Goal: Task Accomplishment & Management: Use online tool/utility

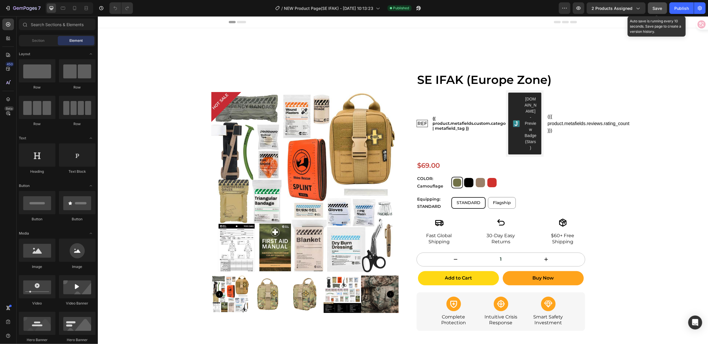
click at [654, 9] on span "Save" at bounding box center [658, 8] width 10 height 5
click at [656, 11] on button "Save" at bounding box center [657, 8] width 19 height 12
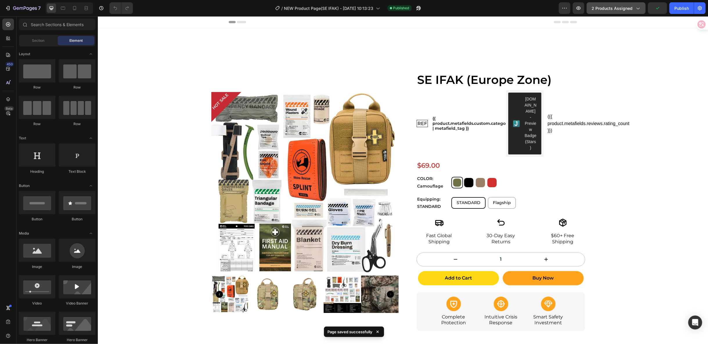
click at [636, 13] on button "2 products assigned" at bounding box center [616, 8] width 59 height 12
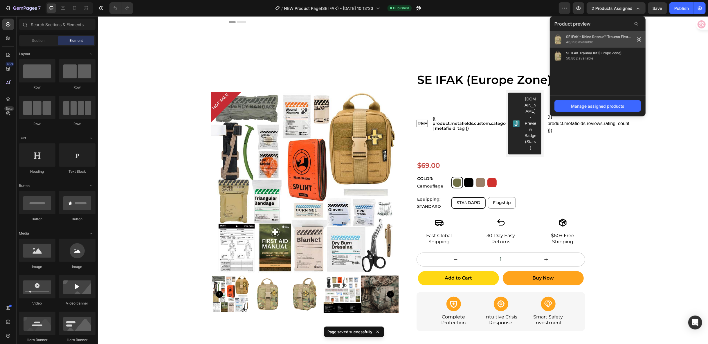
click at [640, 39] on icon at bounding box center [639, 39] width 8 height 8
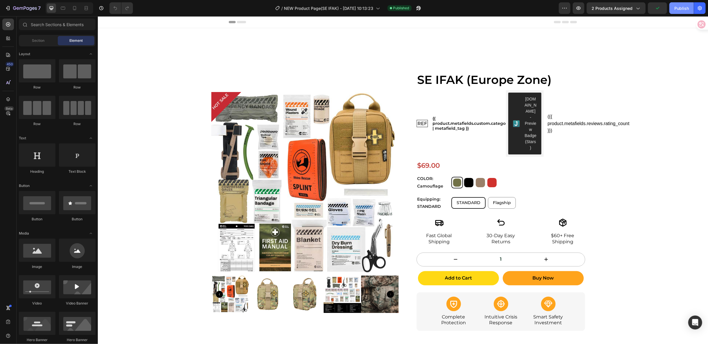
click at [675, 9] on div "Publish" at bounding box center [681, 8] width 15 height 6
click at [573, 117] on div "({{ product.metafields.reviews.rating_count }})" at bounding box center [567, 123] width 38 height 21
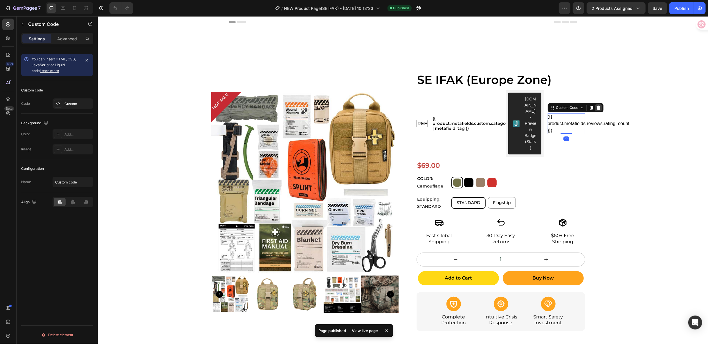
click at [598, 105] on icon at bounding box center [598, 107] width 5 height 5
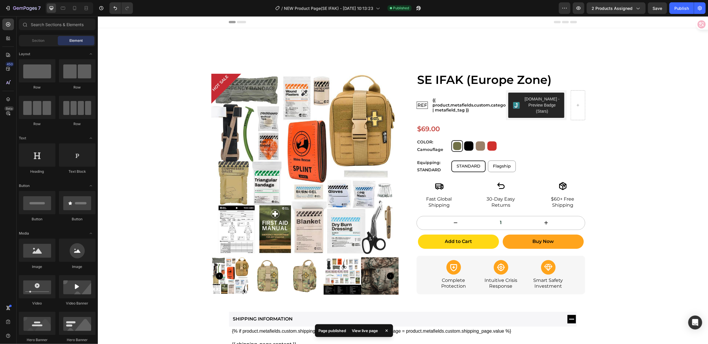
click at [364, 330] on div "View live page" at bounding box center [364, 331] width 33 height 8
click at [681, 12] on button "Publish" at bounding box center [682, 8] width 24 height 12
click at [637, 12] on button "2 products assigned" at bounding box center [616, 8] width 59 height 12
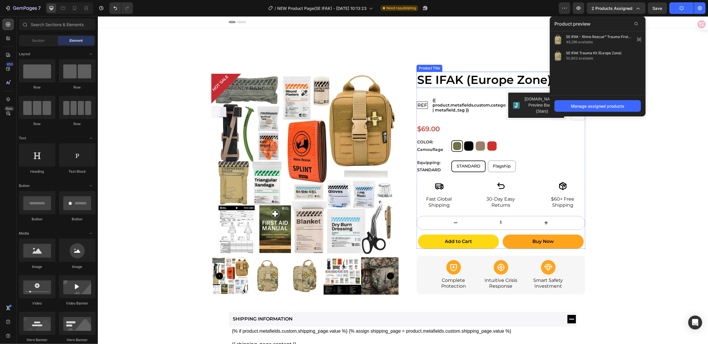
click at [465, 82] on h1 "SE IFAK (Europe Zone)" at bounding box center [500, 79] width 169 height 16
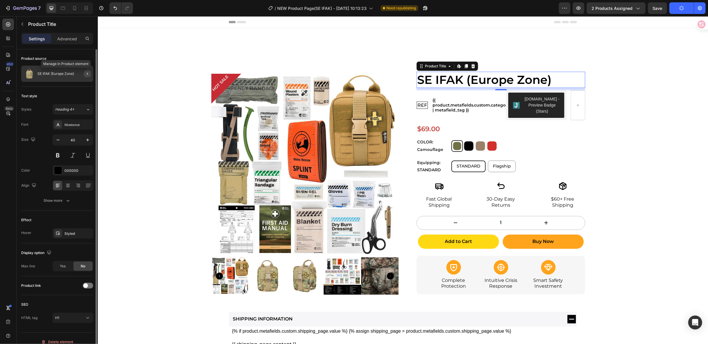
click at [87, 76] on button "button" at bounding box center [87, 73] width 7 height 7
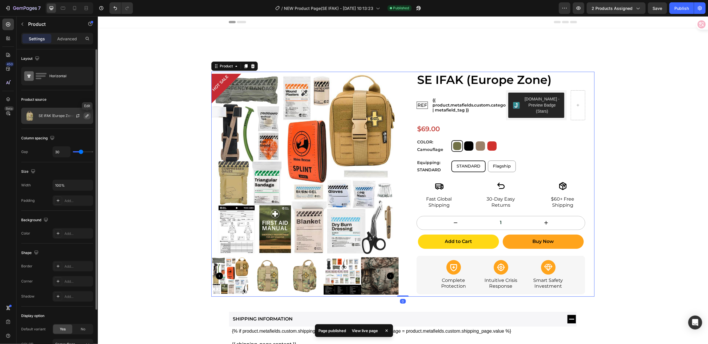
click at [87, 117] on icon "button" at bounding box center [87, 116] width 5 height 5
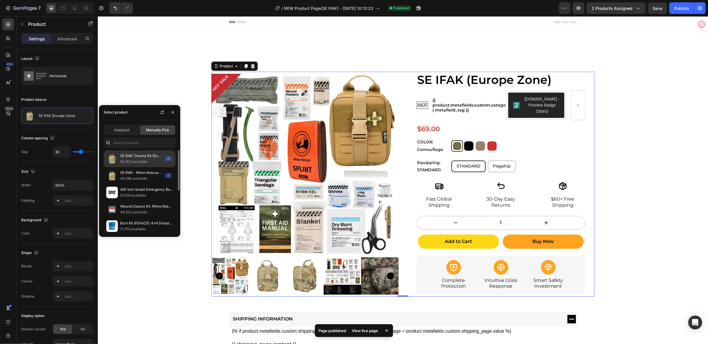
click at [140, 153] on p "SE IFAK Trauma Kit (Europe Zone)" at bounding box center [140, 156] width 41 height 6
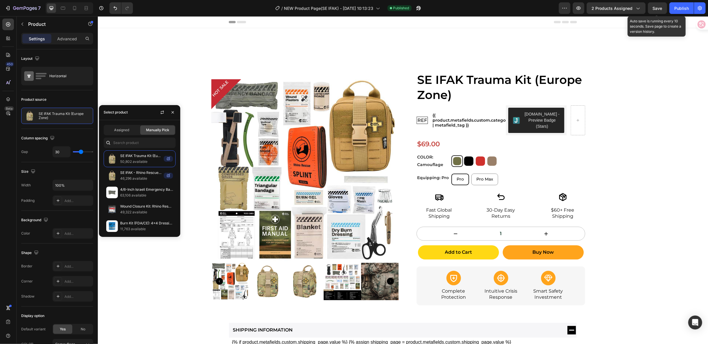
click at [655, 11] on div "Save" at bounding box center [658, 8] width 10 height 6
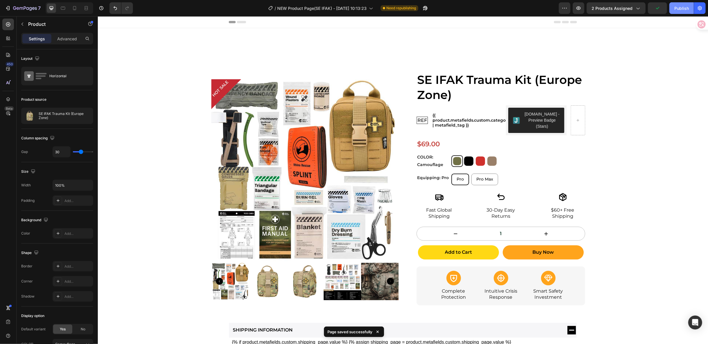
click at [676, 12] on button "Publish" at bounding box center [682, 8] width 24 height 12
click at [364, 329] on div "View live page" at bounding box center [364, 331] width 33 height 8
click at [638, 7] on icon "button" at bounding box center [638, 8] width 6 height 6
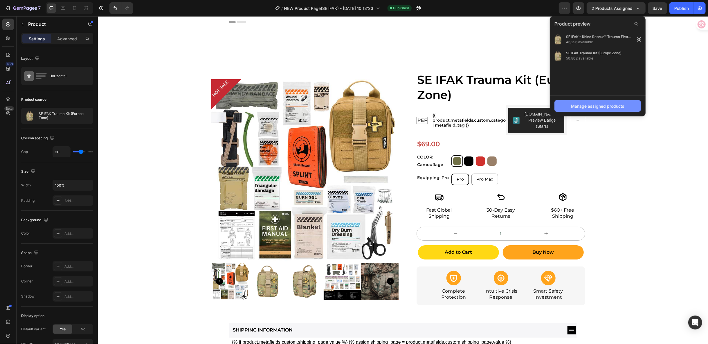
click at [626, 107] on button "Manage assigned products" at bounding box center [598, 106] width 87 height 12
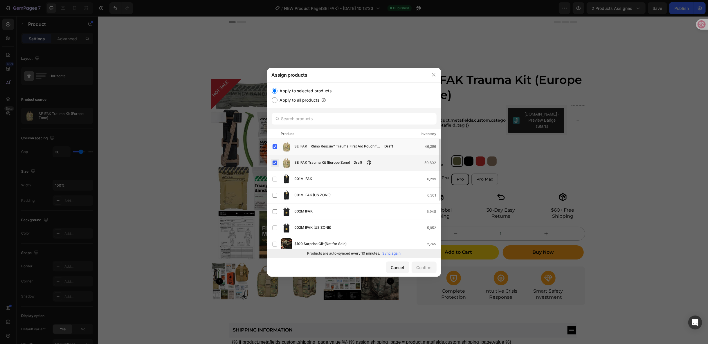
click at [274, 163] on label at bounding box center [275, 163] width 5 height 5
click at [425, 269] on div "Confirm" at bounding box center [424, 268] width 15 height 6
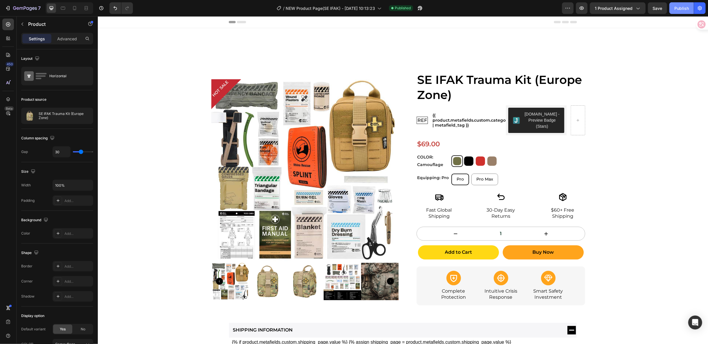
click at [670, 10] on button "Publish" at bounding box center [682, 8] width 24 height 12
click at [618, 14] on div "7 Version history / NEW Product Page(SE IFAK) - Sep 23, 10:13:23 Published Prev…" at bounding box center [354, 8] width 708 height 17
click at [623, 11] on span "1 product assigned" at bounding box center [614, 8] width 38 height 6
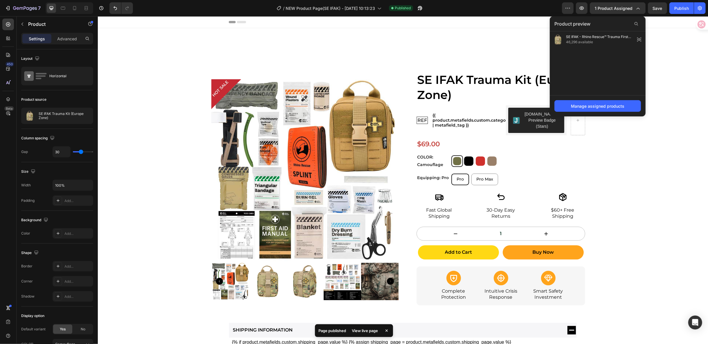
click at [366, 331] on div "View live page" at bounding box center [364, 331] width 33 height 8
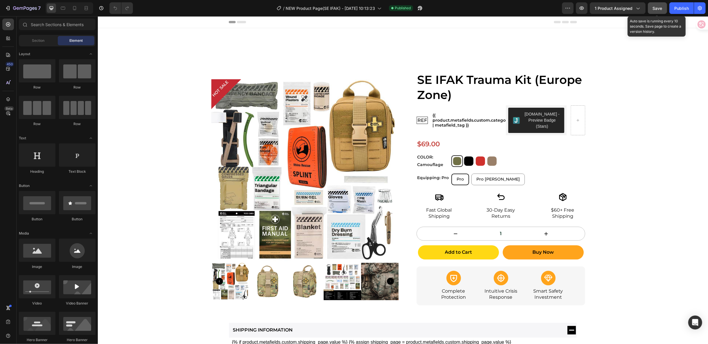
click at [654, 8] on span "Save" at bounding box center [658, 8] width 10 height 5
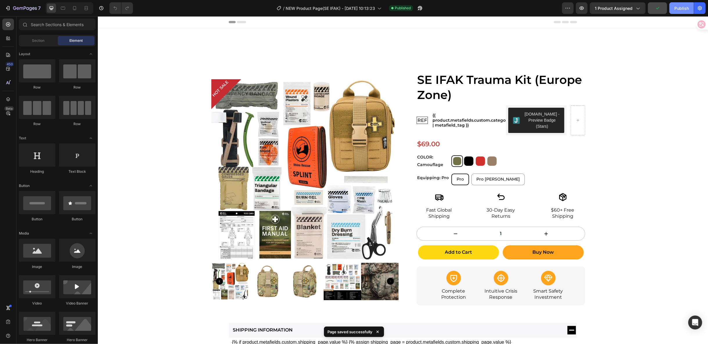
click at [674, 6] on button "Publish" at bounding box center [682, 8] width 24 height 12
click at [373, 334] on div "View live page" at bounding box center [364, 331] width 33 height 8
click at [627, 9] on span "1 product assigned" at bounding box center [614, 8] width 38 height 6
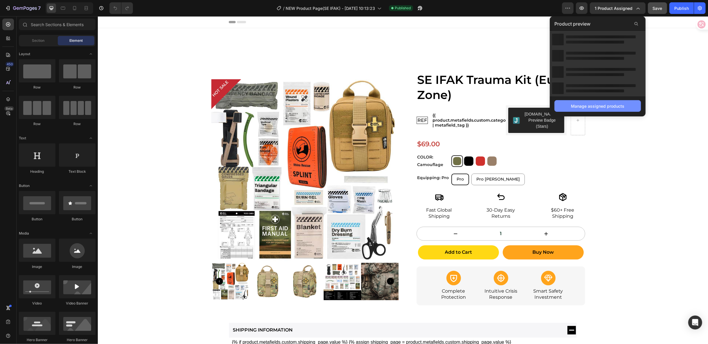
click at [594, 101] on button "Manage assigned products" at bounding box center [598, 106] width 87 height 12
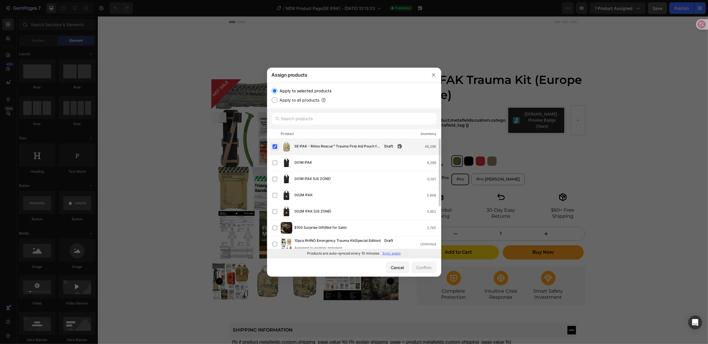
click at [276, 145] on label at bounding box center [275, 146] width 5 height 5
click at [387, 254] on p "Sync again" at bounding box center [392, 253] width 18 height 5
click at [345, 116] on input "text" at bounding box center [354, 119] width 165 height 12
paste input "SE IFAK Trauma Kit (Europe Zone)"
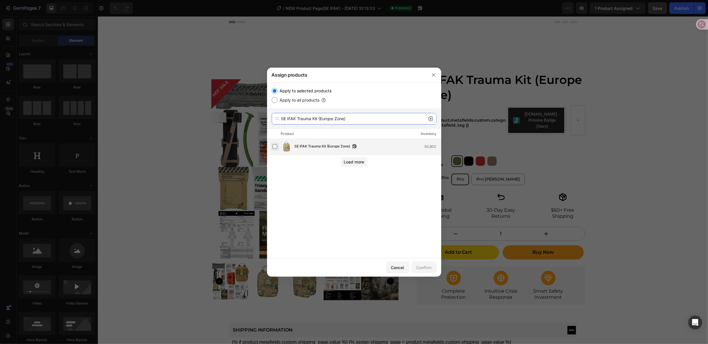
type input "SE IFAK Trauma Kit (Europe Zone)"
click at [275, 147] on label at bounding box center [275, 146] width 5 height 5
click at [434, 268] on button "Confirm" at bounding box center [424, 268] width 25 height 12
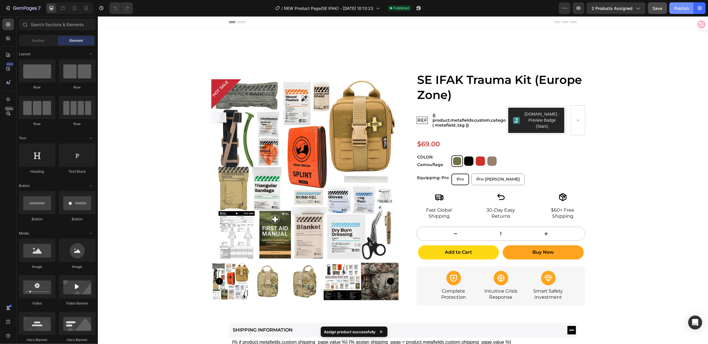
click at [676, 11] on button "Publish" at bounding box center [682, 8] width 24 height 12
click at [611, 6] on span "2 products assigned" at bounding box center [612, 8] width 41 height 6
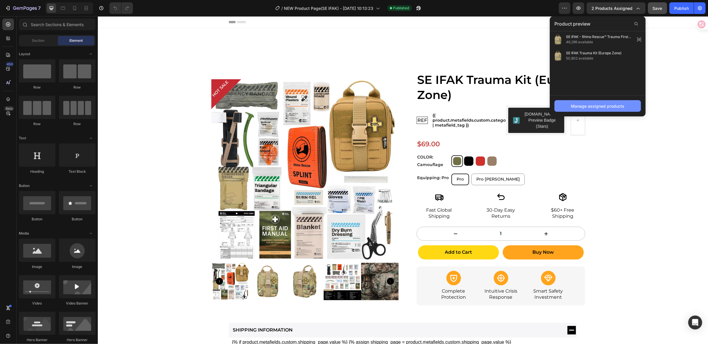
click at [612, 110] on button "Manage assigned products" at bounding box center [598, 106] width 87 height 12
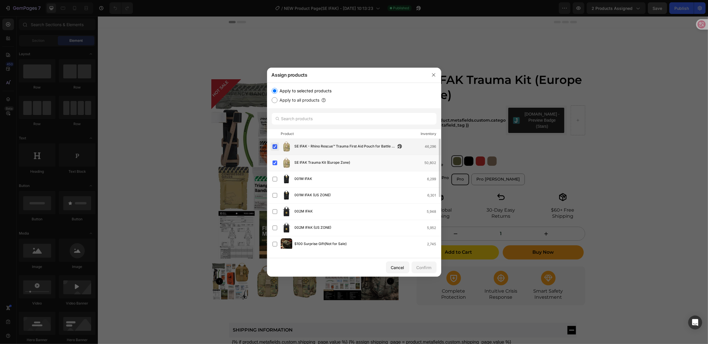
click at [274, 147] on label at bounding box center [275, 146] width 5 height 5
click at [274, 162] on label at bounding box center [275, 163] width 5 height 5
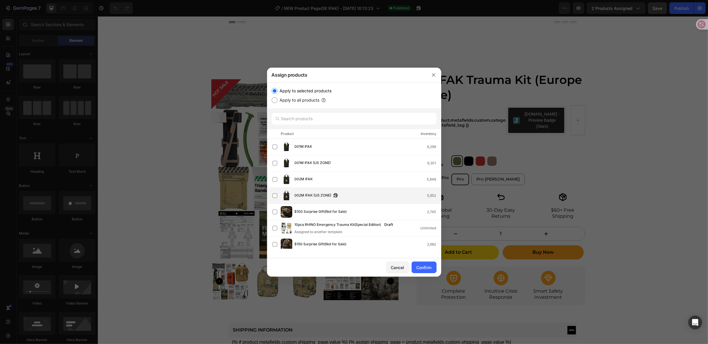
scroll to position [96, 0]
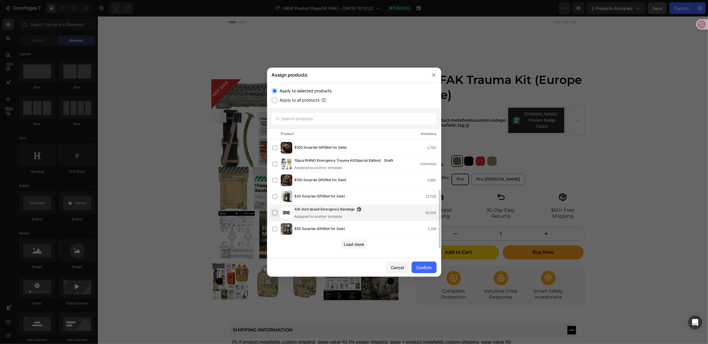
click at [274, 211] on label at bounding box center [275, 213] width 5 height 5
click at [414, 266] on button "Confirm" at bounding box center [424, 268] width 25 height 12
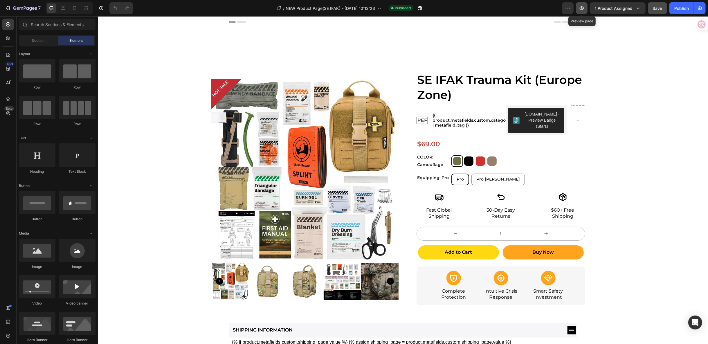
click at [582, 7] on icon "button" at bounding box center [582, 7] width 4 height 3
click at [619, 10] on span "1 product assigned" at bounding box center [614, 8] width 38 height 6
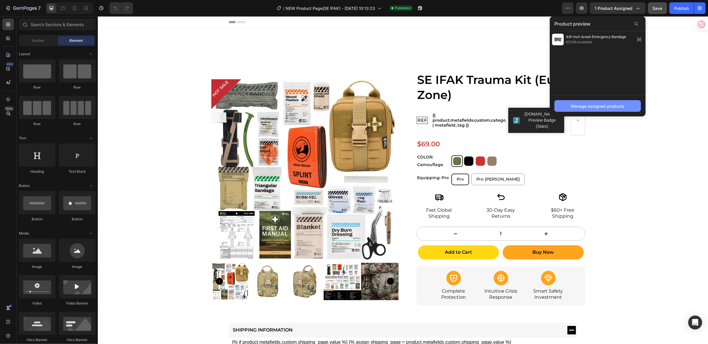
click at [616, 108] on div "Manage assigned products" at bounding box center [597, 106] width 53 height 6
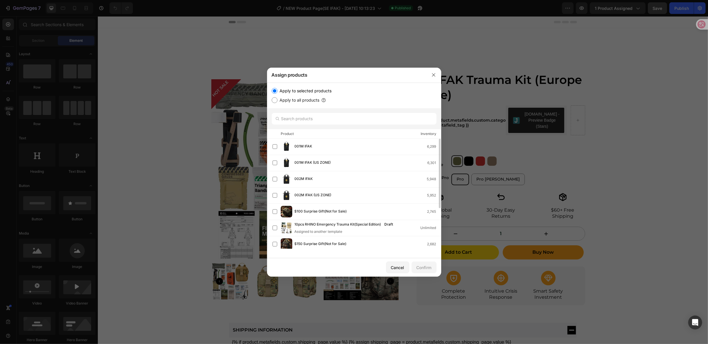
scroll to position [64, 0]
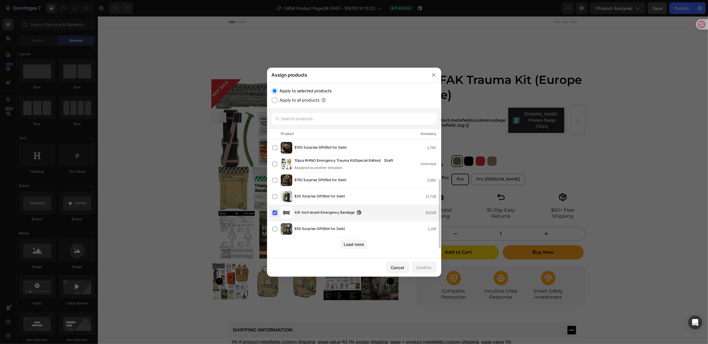
click at [275, 213] on label at bounding box center [275, 213] width 5 height 5
click at [357, 244] on div "Load more" at bounding box center [354, 244] width 20 height 6
click at [305, 118] on input "text" at bounding box center [354, 119] width 165 height 12
paste input "https://rhinorescuestore.com/products/se-ifak-rhino-rescue%E2%84%A2-trauma-firs…"
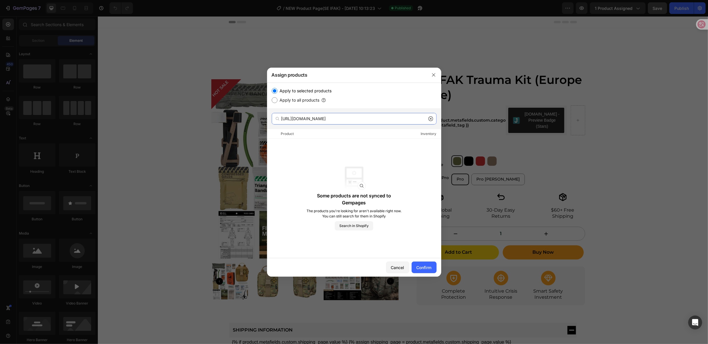
paste input "SE IFAK Trauma Kit (Europe Zone)"
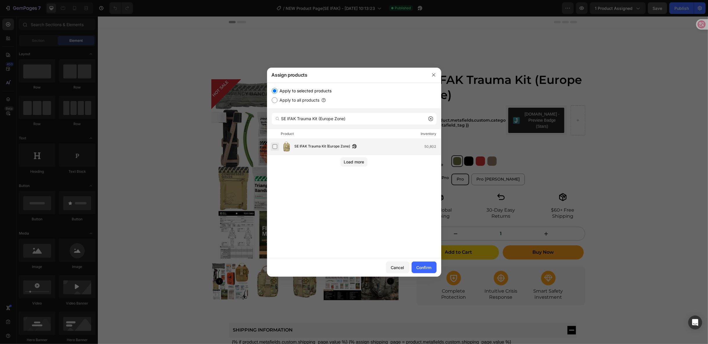
click at [274, 148] on label at bounding box center [275, 146] width 5 height 5
drag, startPoint x: 354, startPoint y: 120, endPoint x: 229, endPoint y: 120, distance: 125.4
click at [230, 119] on div "Assign products Apply to selected products Apply to all products SE IFAK Trauma…" at bounding box center [354, 172] width 708 height 344
paste input "- Rhino Rescue™ Trauma First Aid Pouch for Battle & Travel"
type input "SE IFAK - Rhino Rescue™ Trauma First Aid Pouch for Battle & Travel"
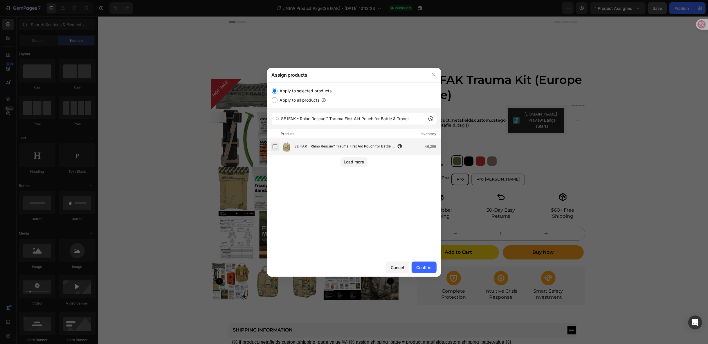
click at [274, 145] on label at bounding box center [275, 146] width 5 height 5
click at [429, 263] on button "Confirm" at bounding box center [424, 268] width 25 height 12
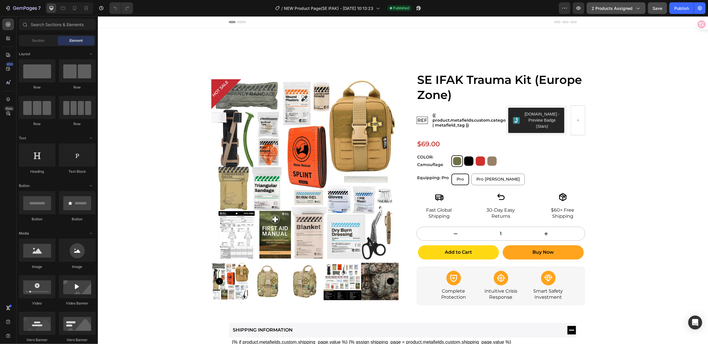
click at [623, 10] on span "2 products assigned" at bounding box center [612, 8] width 41 height 6
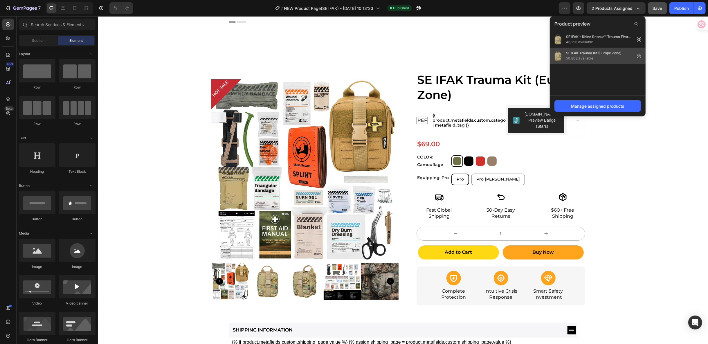
click at [629, 60] on div "SE IFAK Trauma Kit (Europe Zone) 50,802 available" at bounding box center [598, 56] width 96 height 16
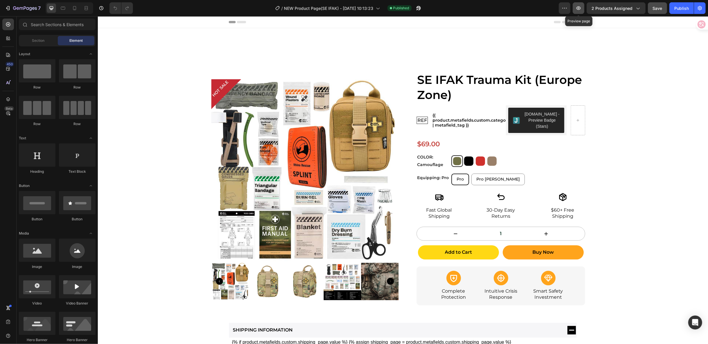
click at [577, 11] on button "button" at bounding box center [579, 8] width 12 height 12
click at [695, 319] on icon "Open Intercom Messenger" at bounding box center [696, 323] width 8 height 8
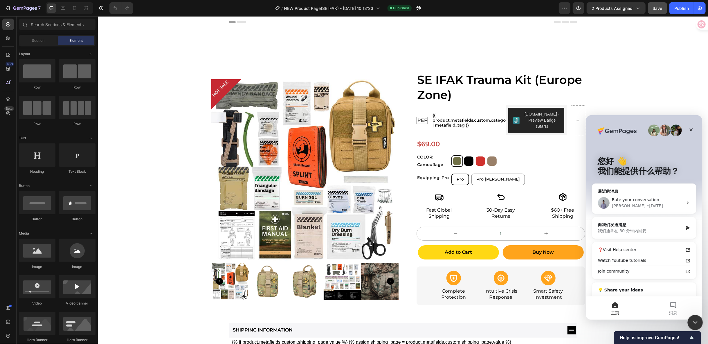
click at [689, 320] on div "关闭 Intercom Messenger" at bounding box center [695, 322] width 14 height 14
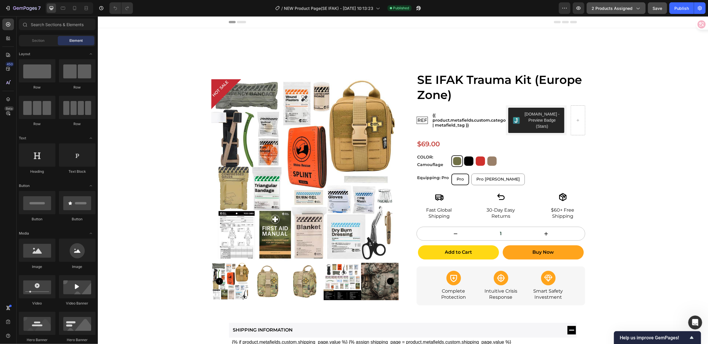
click at [633, 13] on button "2 products assigned" at bounding box center [616, 8] width 59 height 12
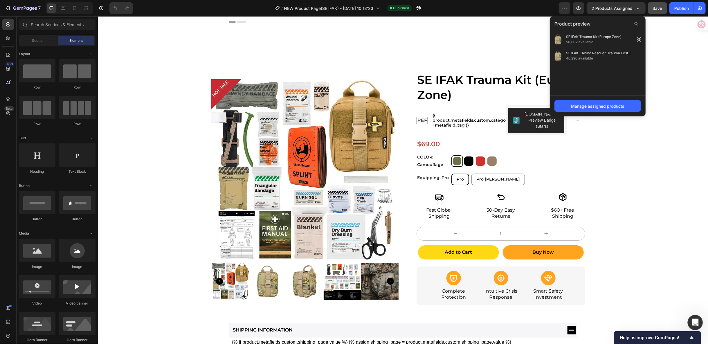
click at [695, 321] on icon "打开 Intercom Messenger" at bounding box center [695, 322] width 10 height 10
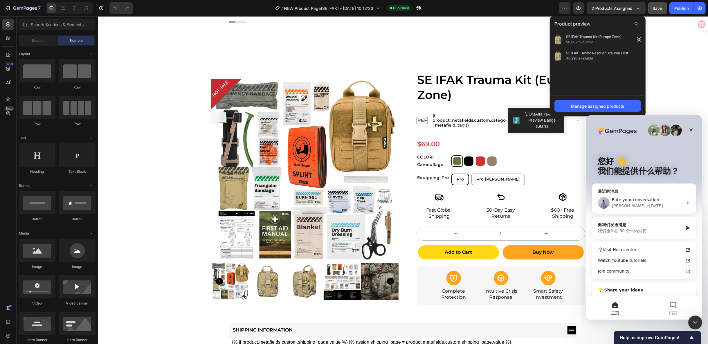
click at [652, 198] on span "Rate your conversation" at bounding box center [635, 199] width 47 height 5
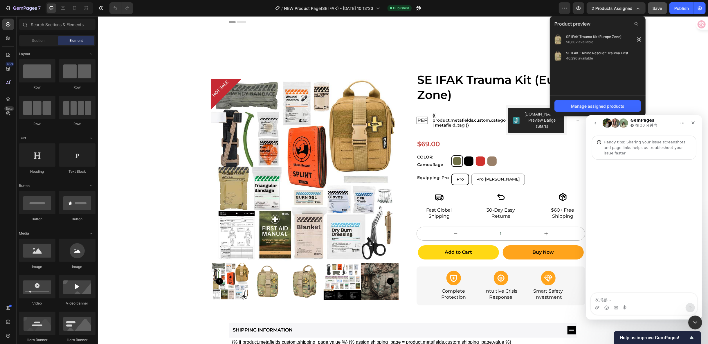
click at [598, 125] on button "go back" at bounding box center [595, 122] width 11 height 11
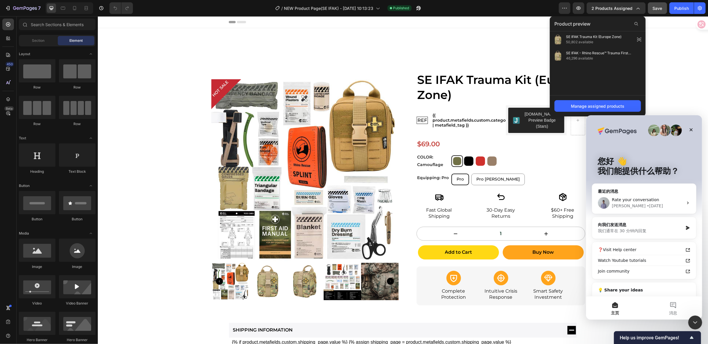
click at [597, 124] on div "您好 👋 我们能提供什么帮助？" at bounding box center [644, 167] width 105 height 105
click at [646, 226] on div "向我们发送消息" at bounding box center [640, 225] width 85 height 6
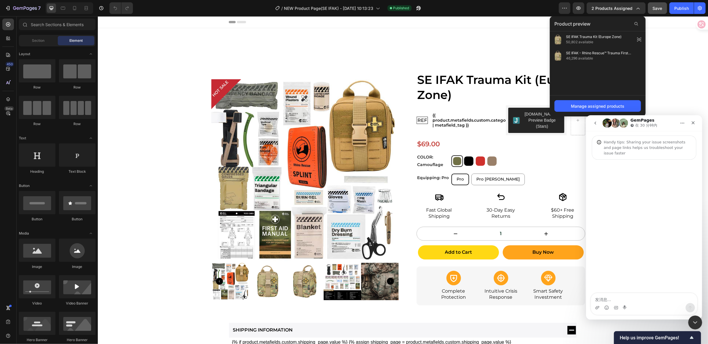
click at [614, 297] on textarea "发消息..." at bounding box center [644, 298] width 106 height 10
click at [686, 306] on button "发送消息…" at bounding box center [690, 307] width 9 height 9
click at [622, 298] on textarea "发消息..." at bounding box center [644, 298] width 106 height 10
type textarea "H"
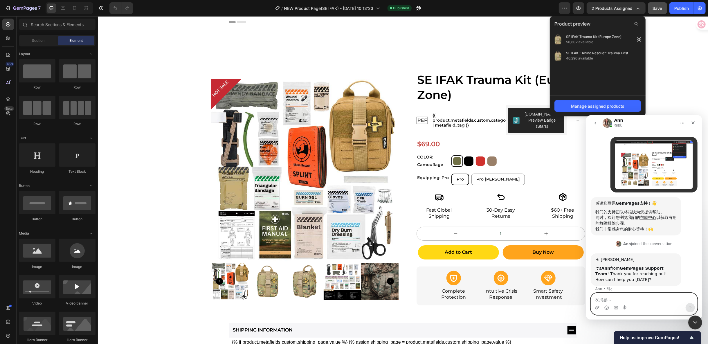
scroll to position [34, 0]
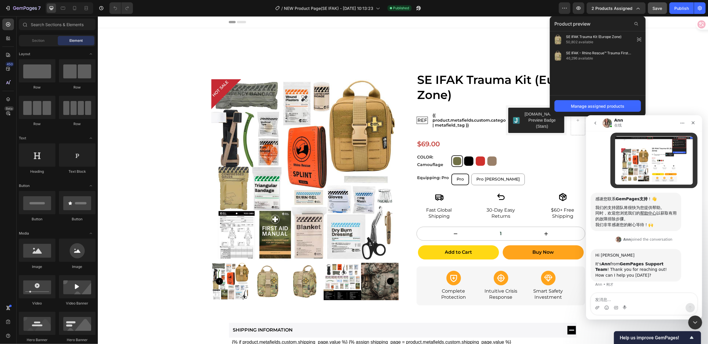
click at [649, 303] on div "Intercom Messenger" at bounding box center [644, 307] width 106 height 9
click at [651, 300] on textarea "发消息..." at bounding box center [644, 298] width 106 height 10
type textarea "hi"
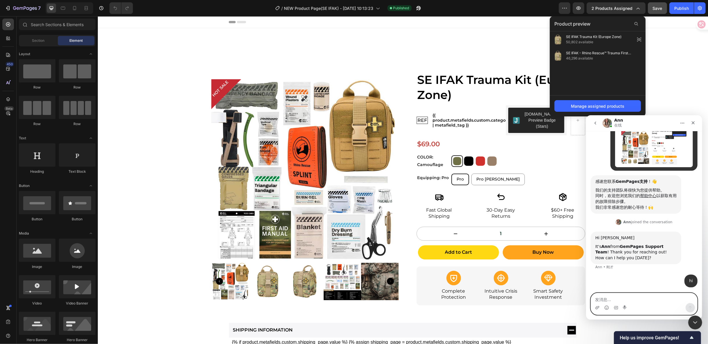
paste textarea "I created a new product template, completed the publication, and assigned it to…"
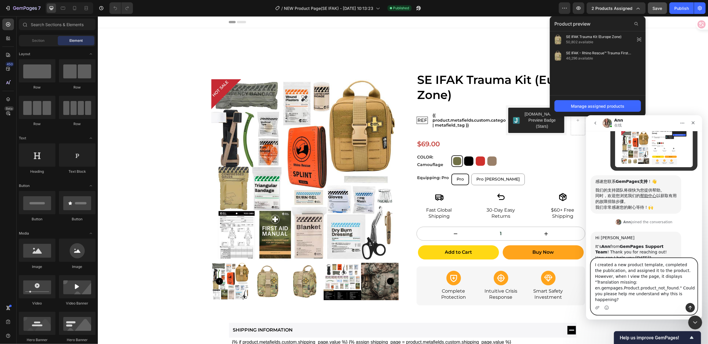
scroll to position [86, 0]
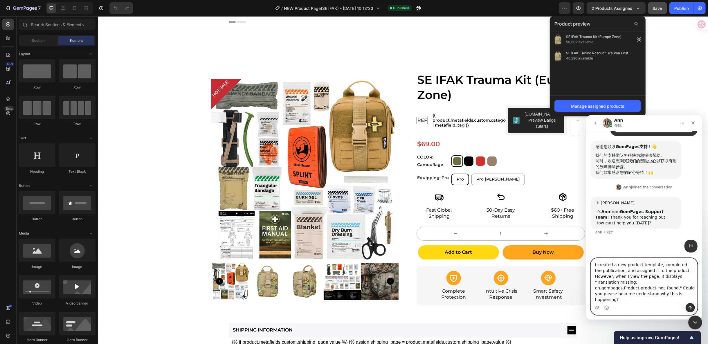
click at [596, 289] on textarea "I created a new product template, completed the publication, and assigned it to…" at bounding box center [644, 280] width 106 height 45
type textarea "I created a new product template, completed the publication, and assigned it to…"
click at [692, 307] on icon "发送消息…" at bounding box center [690, 307] width 5 height 5
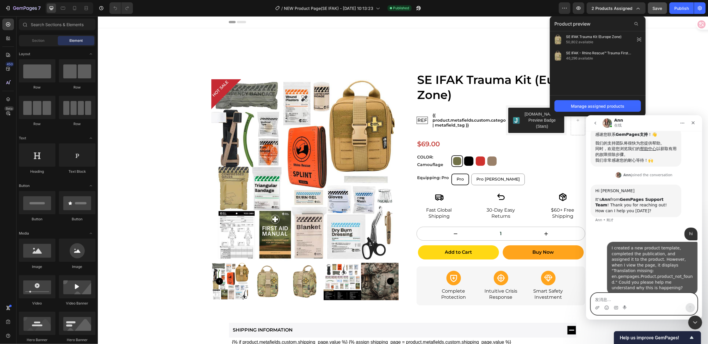
scroll to position [99, 0]
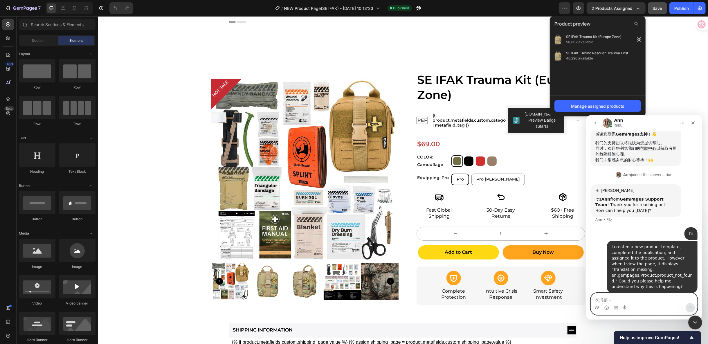
click at [634, 302] on textarea "发消息..." at bounding box center [644, 298] width 106 height 10
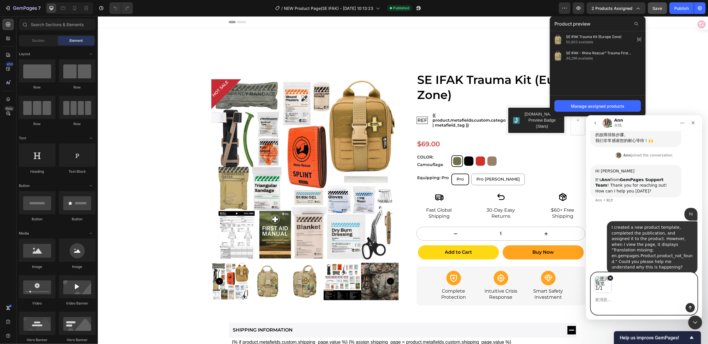
scroll to position [119, 0]
click at [690, 306] on icon "发送消息…" at bounding box center [690, 308] width 3 height 4
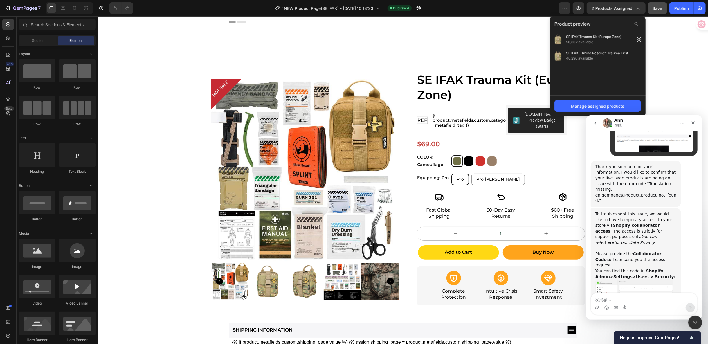
scroll to position [298, 0]
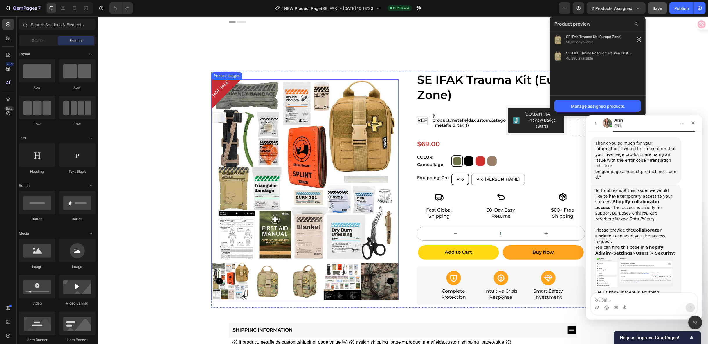
click at [282, 110] on img at bounding box center [303, 171] width 184 height 184
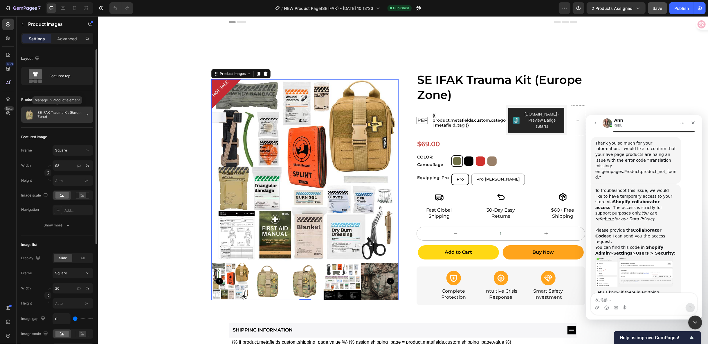
click at [68, 118] on p "SE IFAK Trauma Kit (Europe Zone)" at bounding box center [63, 115] width 53 height 8
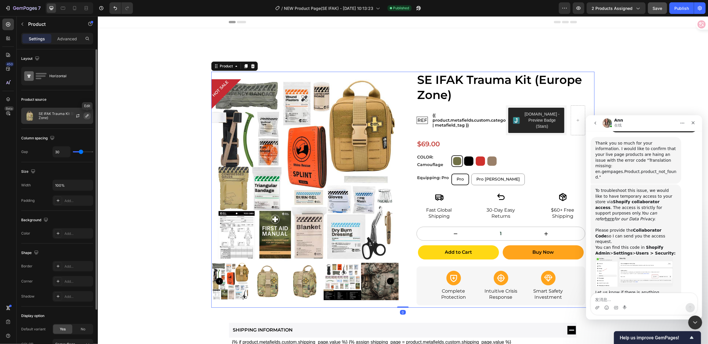
click at [88, 114] on icon "button" at bounding box center [87, 116] width 5 height 5
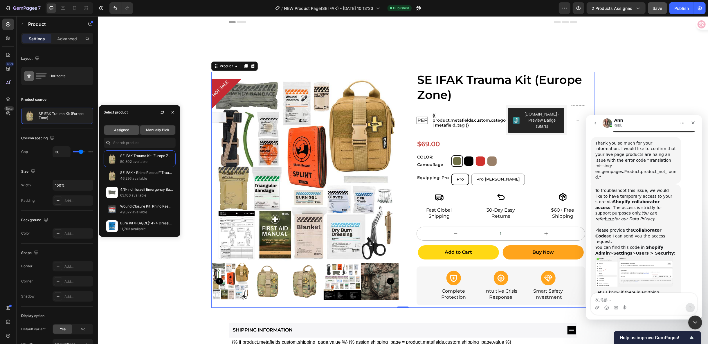
click at [124, 127] on div "Assigned" at bounding box center [121, 129] width 35 height 9
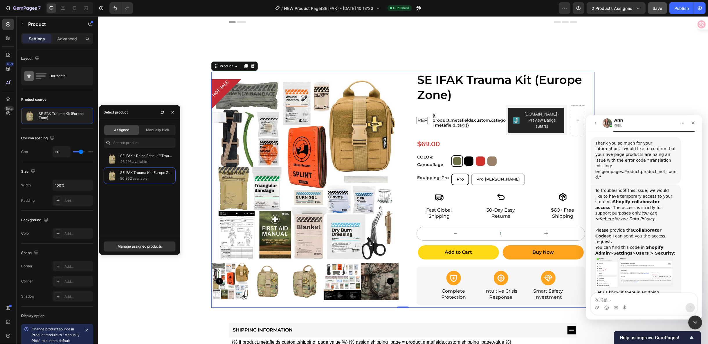
click at [156, 217] on div "SE IFAK - Rhino Rescue™ Trauma First Aid Pouch for Battle & Travel 46,296 avail…" at bounding box center [139, 191] width 81 height 82
click at [658, 11] on button "button" at bounding box center [657, 8] width 19 height 12
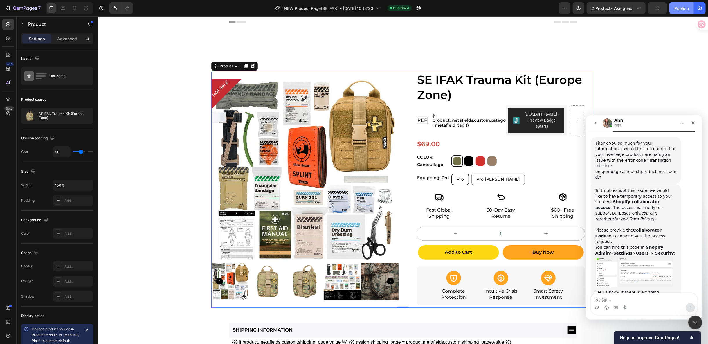
click at [682, 9] on div "Publish" at bounding box center [681, 8] width 15 height 6
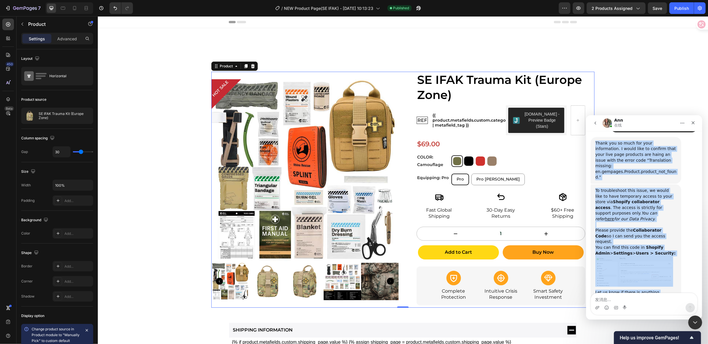
drag, startPoint x: 675, startPoint y: 274, endPoint x: 595, endPoint y: 137, distance: 159.0
click at [595, 137] on div "• 4 分钟前 感谢您联系 GemPages支持 ！👋 我们的支持团队将很快为您提供帮助。 同时，欢迎您浏览我们的 帮助中心 以获取有用的故障排除步骤。 我们…" at bounding box center [644, 92] width 107 height 449
copy div "Thank you so much for your information. I would like to confirm that your live …"
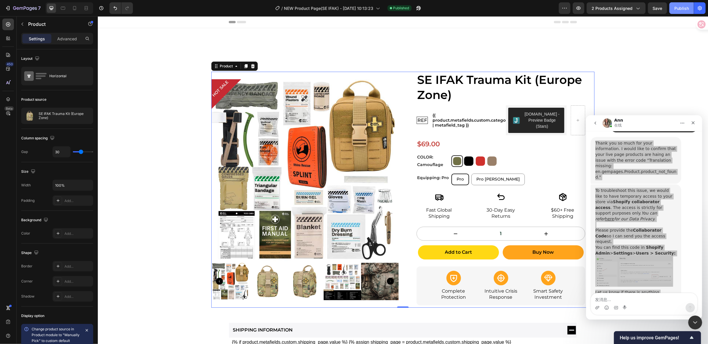
click at [684, 8] on div "Publish" at bounding box center [681, 8] width 15 height 6
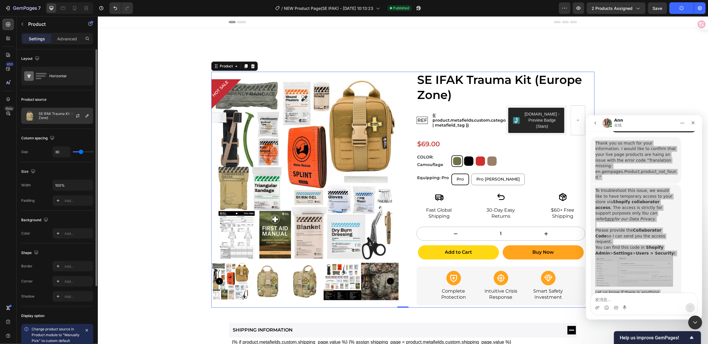
click at [70, 111] on div at bounding box center [80, 116] width 26 height 16
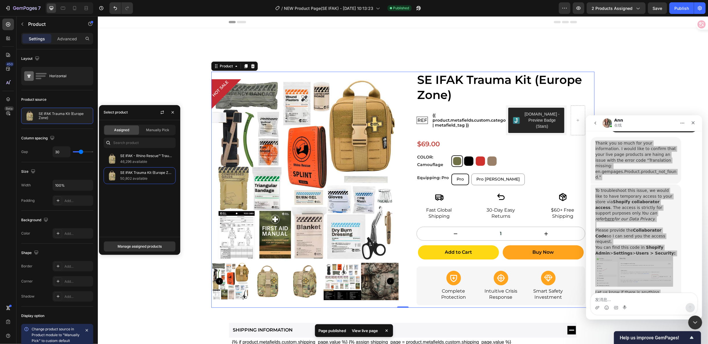
click at [359, 330] on div "View live page" at bounding box center [364, 331] width 33 height 8
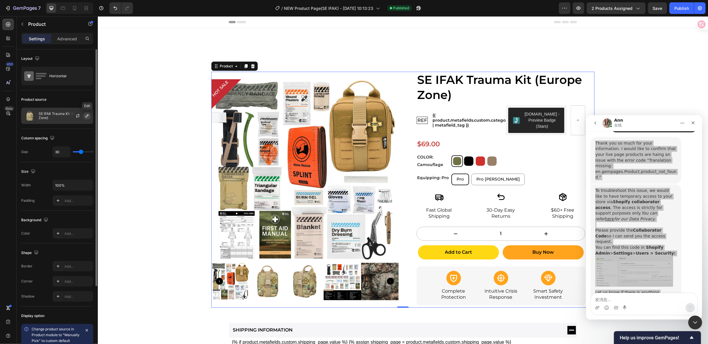
click at [85, 115] on icon "button" at bounding box center [87, 116] width 5 height 5
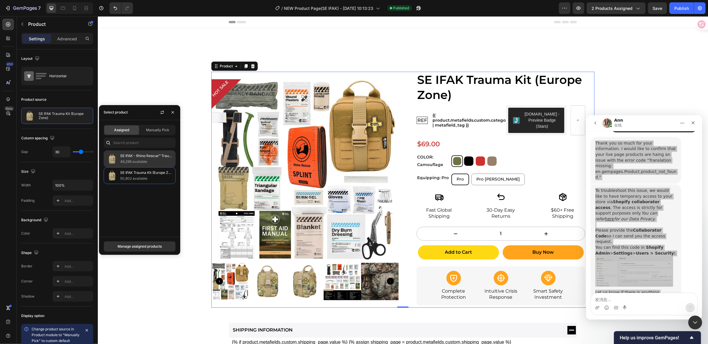
click at [139, 155] on p "SE IFAK - Rhino Rescue™ Trauma First Aid Pouch for Battle & Travel" at bounding box center [146, 156] width 53 height 6
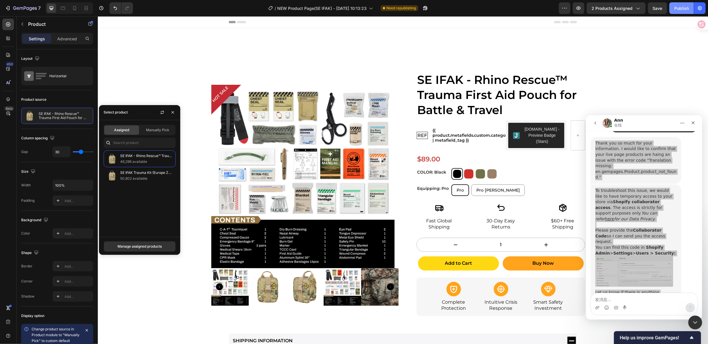
click at [673, 9] on button "Publish" at bounding box center [682, 8] width 24 height 12
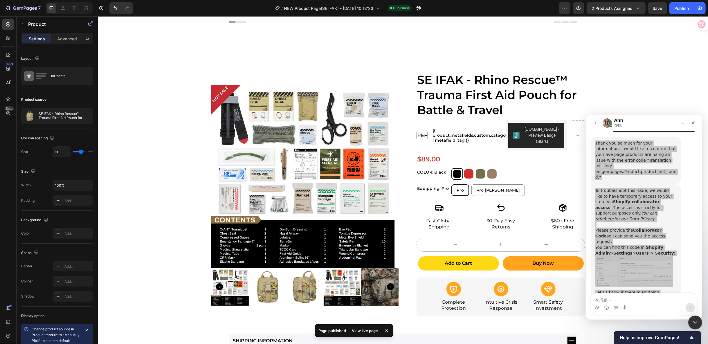
click at [366, 330] on div "View live page" at bounding box center [364, 331] width 33 height 8
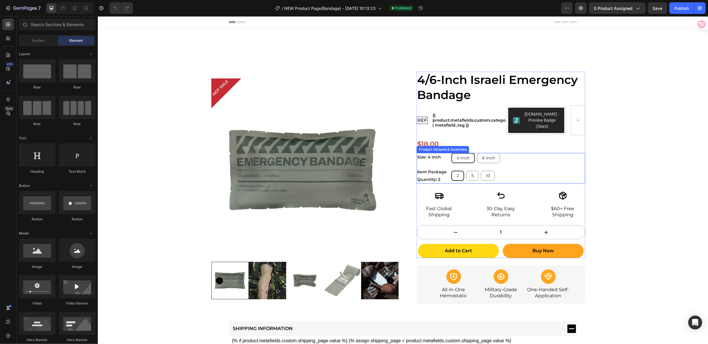
click at [506, 170] on div "2 2 2 5 5 5 10 10 10" at bounding box center [518, 176] width 134 height 16
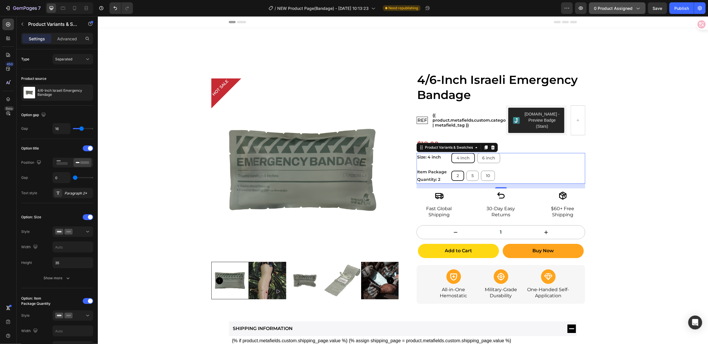
click at [628, 6] on span "0 product assigned" at bounding box center [613, 8] width 39 height 6
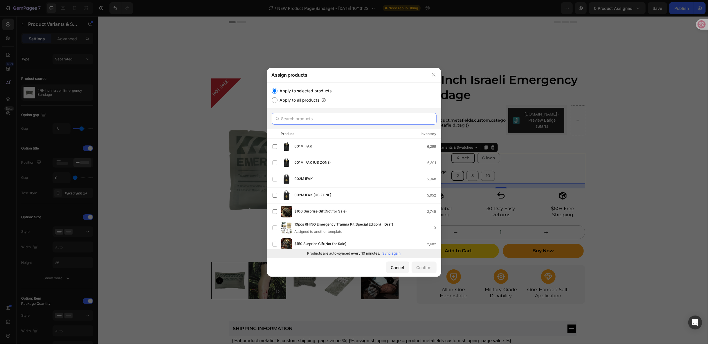
click at [310, 121] on input "text" at bounding box center [354, 119] width 165 height 12
paste input "4/6-Inch Israeli Emergency Bandage"
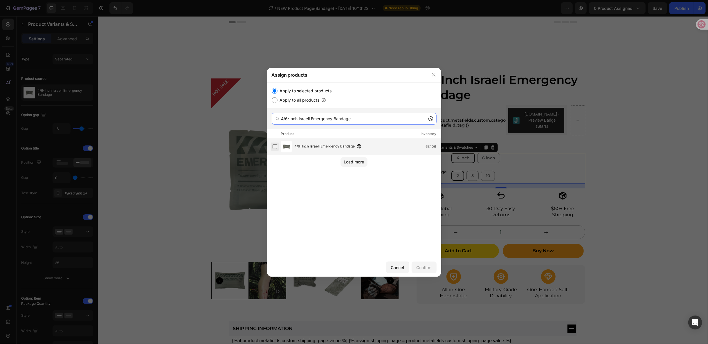
type input "4/6-Inch Israeli Emergency Bandage"
click at [275, 147] on label at bounding box center [275, 146] width 5 height 5
click at [430, 265] on div "Confirm" at bounding box center [424, 268] width 15 height 6
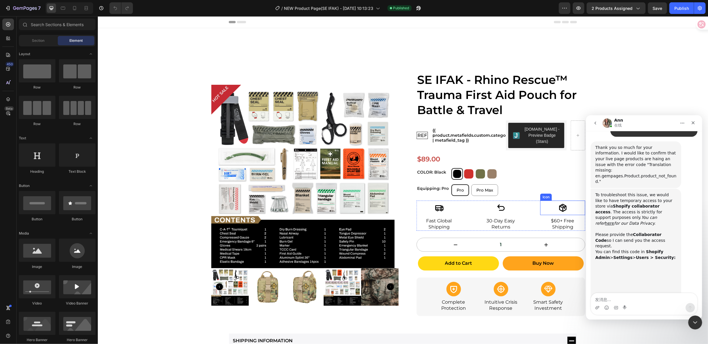
scroll to position [298, 0]
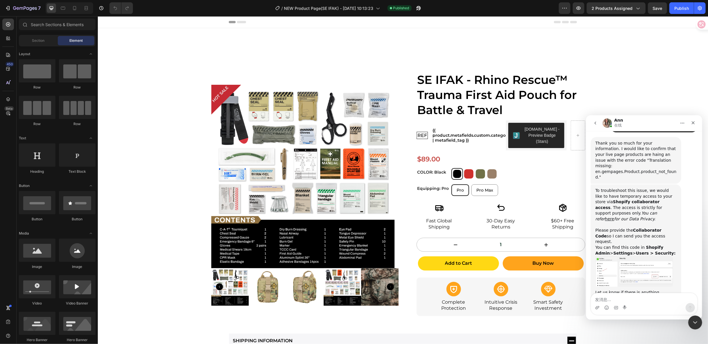
click at [636, 300] on textarea "发消息..." at bounding box center [644, 298] width 106 height 10
drag, startPoint x: 609, startPoint y: 299, endPoint x: 629, endPoint y: 300, distance: 20.4
click at [628, 300] on textarea "thanks w1" at bounding box center [644, 298] width 106 height 10
paste textarea "I solved it"
type textarea "thanks I solved it"
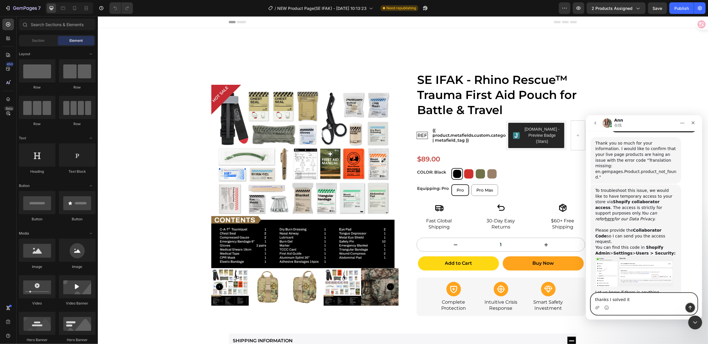
click at [688, 305] on button "发送消息…" at bounding box center [690, 307] width 9 height 9
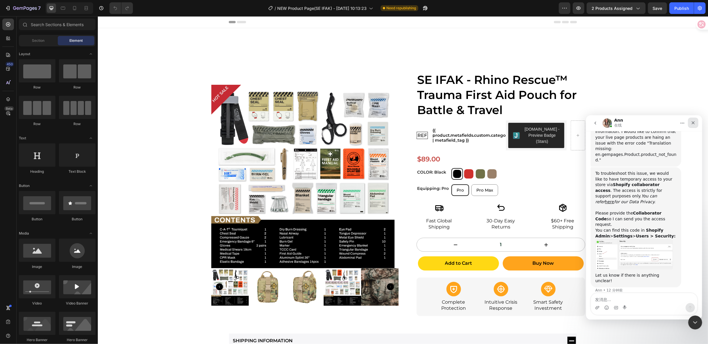
click at [692, 123] on icon "关闭" at bounding box center [693, 122] width 5 height 5
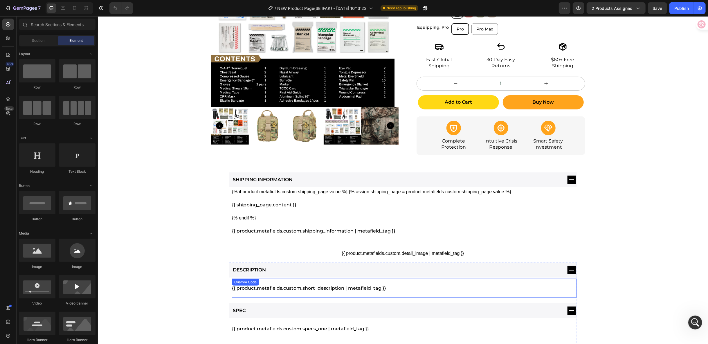
scroll to position [289, 0]
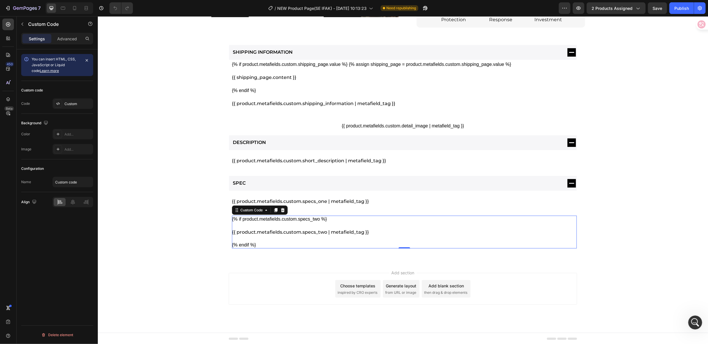
click at [434, 221] on div "{% if product.metafields.custom.specs_two %} {{ product.metafields.custom.specs…" at bounding box center [404, 231] width 345 height 33
click at [79, 105] on div "Custom" at bounding box center [77, 103] width 27 height 5
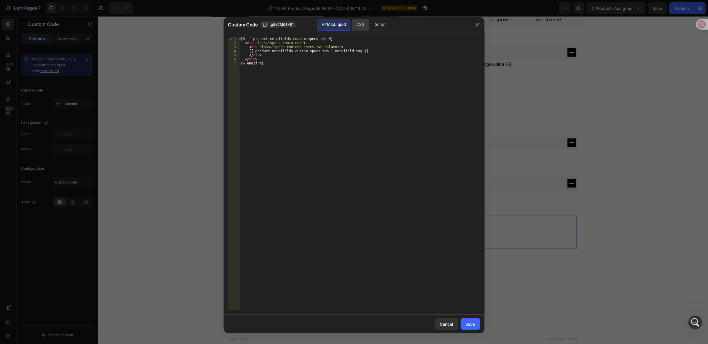
click at [362, 25] on div "CSS" at bounding box center [360, 25] width 17 height 12
click at [337, 30] on div "HTML/Liquid" at bounding box center [333, 25] width 33 height 12
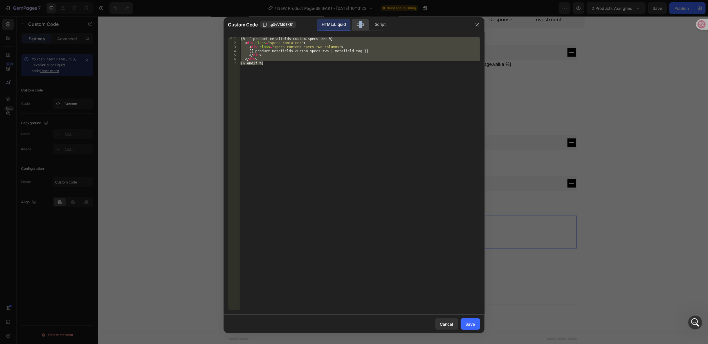
click at [360, 24] on div "CSS" at bounding box center [360, 25] width 17 height 12
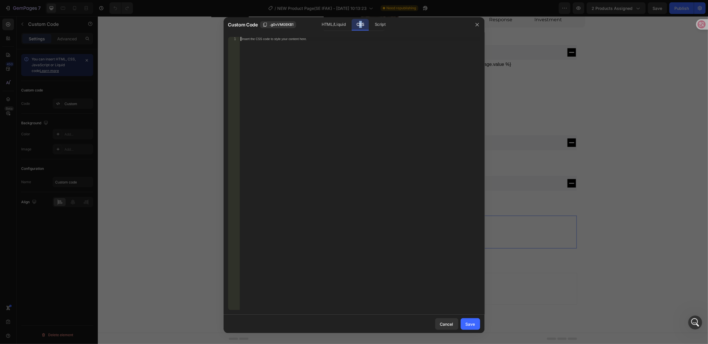
click at [354, 67] on div "Insert the CSS code to style your content here." at bounding box center [360, 177] width 240 height 281
paste textarea "</style>"
type textarea "</style>"
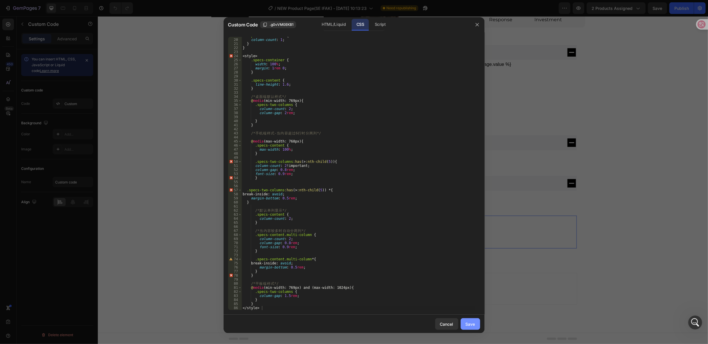
click at [469, 321] on button "Save" at bounding box center [470, 324] width 19 height 12
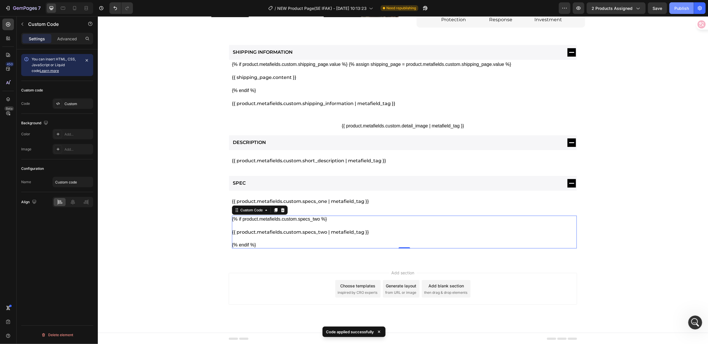
click at [681, 9] on div "Publish" at bounding box center [681, 8] width 15 height 6
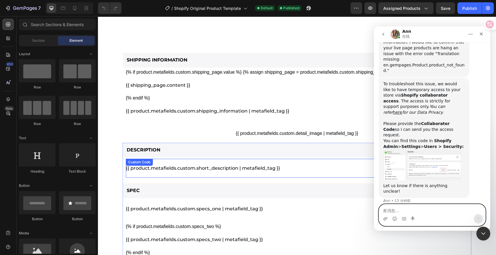
scroll to position [419, 0]
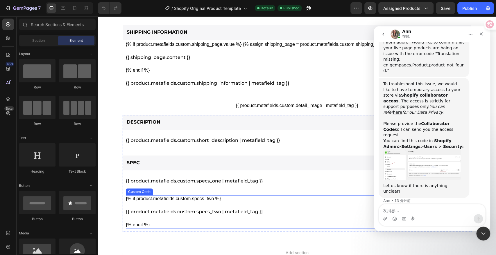
click at [267, 211] on div "{{ product.metafields.custom.specs_two | metafield_tag }}" at bounding box center [298, 212] width 345 height 8
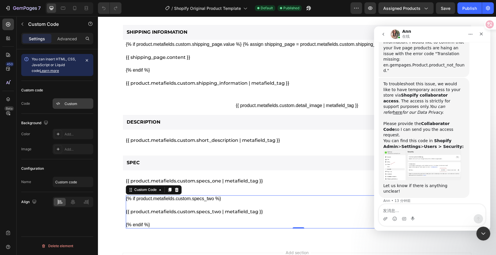
click at [73, 105] on div "Custom" at bounding box center [77, 103] width 27 height 5
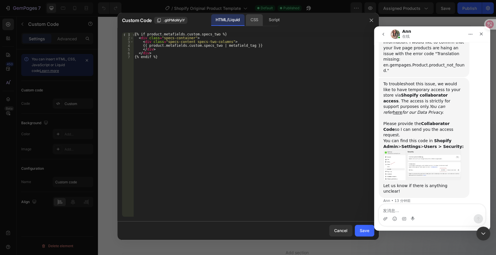
click at [253, 21] on div "CSS" at bounding box center [254, 20] width 17 height 12
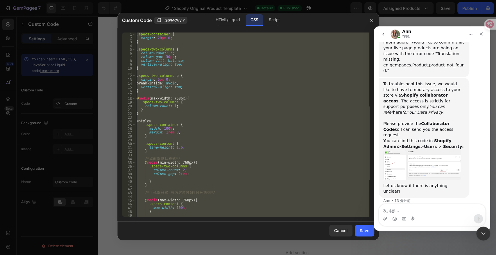
click at [220, 57] on div ".specs-container { margin : 20 px 0 ; } .specs-two-columns { column-count : 3 ;…" at bounding box center [252, 125] width 234 height 184
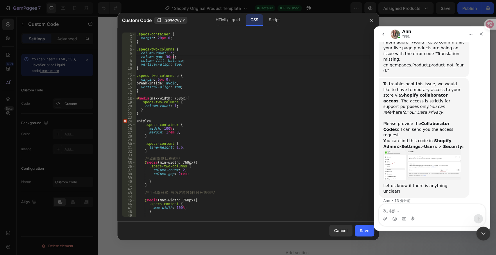
type textarea "} </style>"
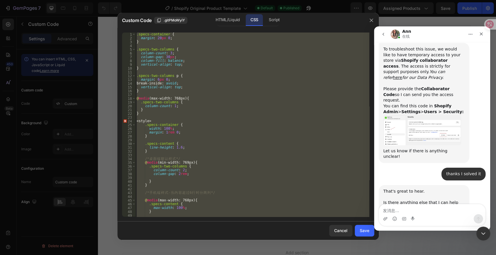
scroll to position [350, 0]
click at [389, 213] on textarea "发消息..." at bounding box center [432, 209] width 106 height 10
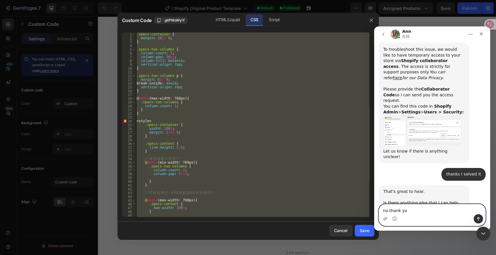
type textarea "no.thank you"
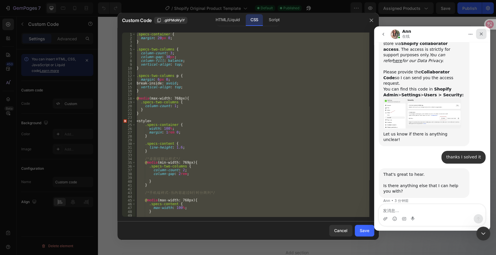
click at [480, 34] on icon "关闭" at bounding box center [481, 34] width 5 height 5
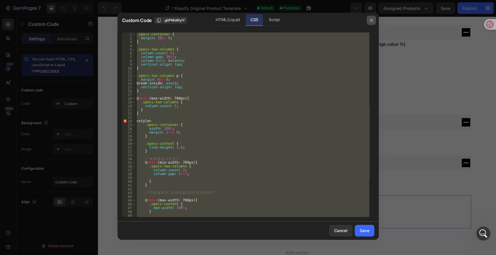
click at [371, 19] on icon "button" at bounding box center [371, 20] width 5 height 5
